Goal: Information Seeking & Learning: Learn about a topic

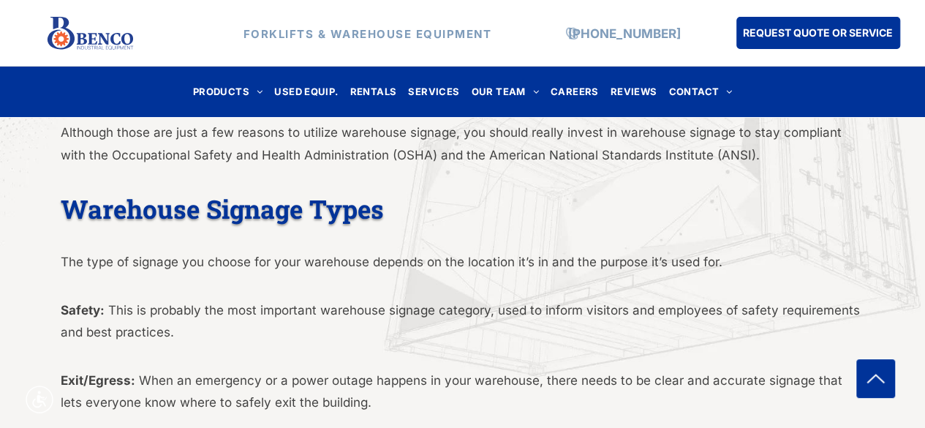
scroll to position [585, 0]
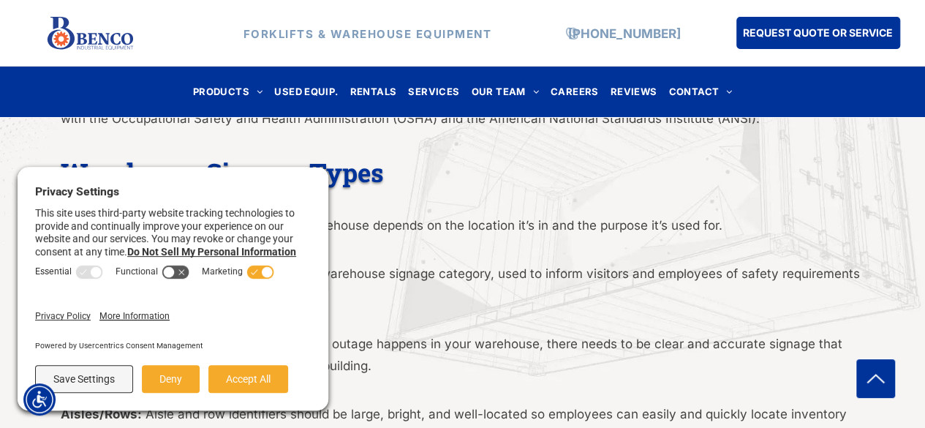
click at [623, 186] on h2 "Warehouse Signage Types" at bounding box center [463, 172] width 804 height 34
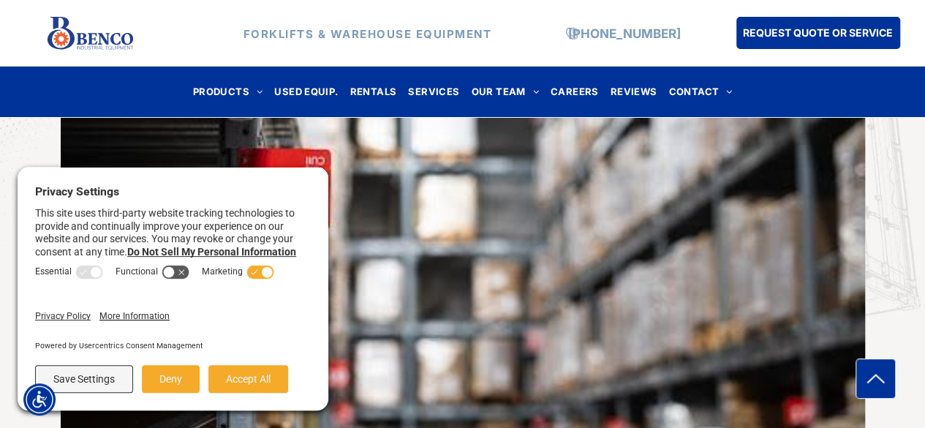
scroll to position [1243, 0]
click at [174, 380] on button "Deny" at bounding box center [171, 379] width 58 height 28
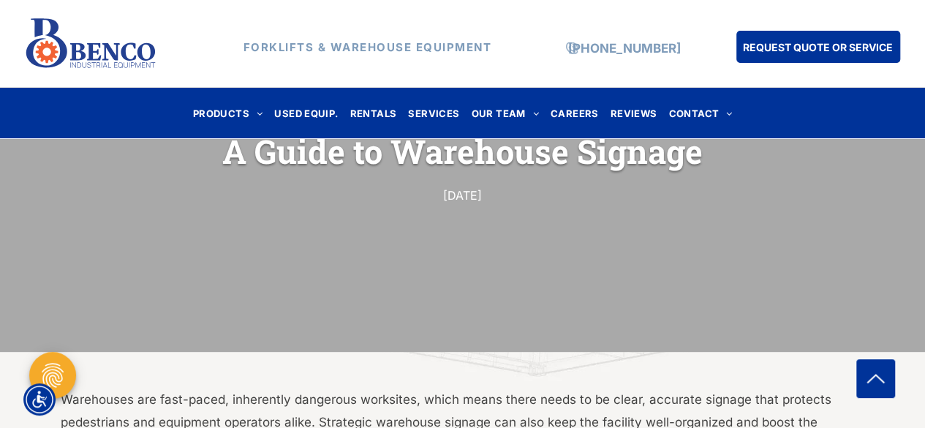
scroll to position [0, 0]
